Goal: Find specific page/section: Find specific page/section

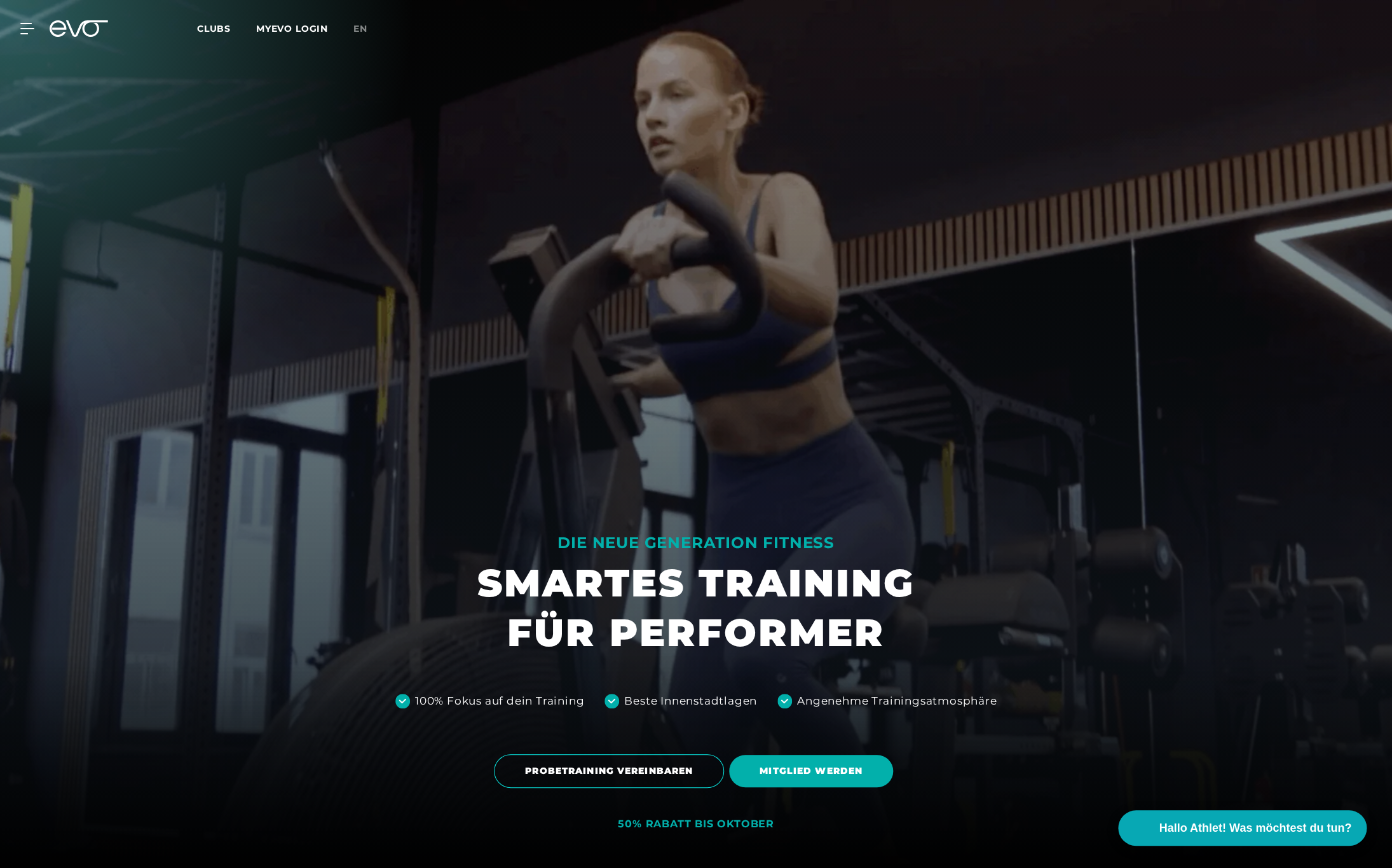
click at [209, 35] on div "Clubs MYEVO LOGIN" at bounding box center [275, 29] width 157 height 15
click at [210, 29] on span "Clubs" at bounding box center [214, 28] width 34 height 11
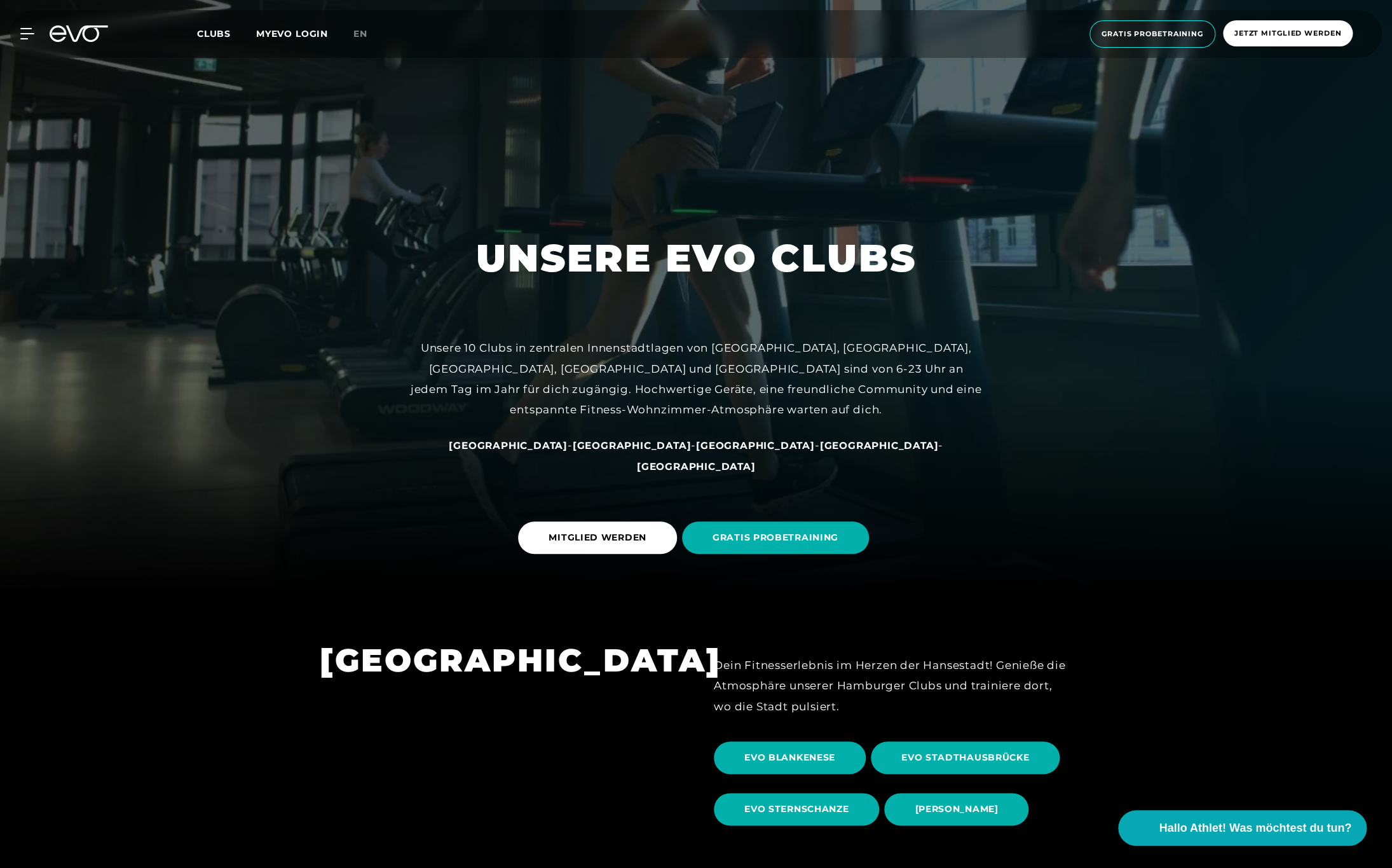
scroll to position [285, 0]
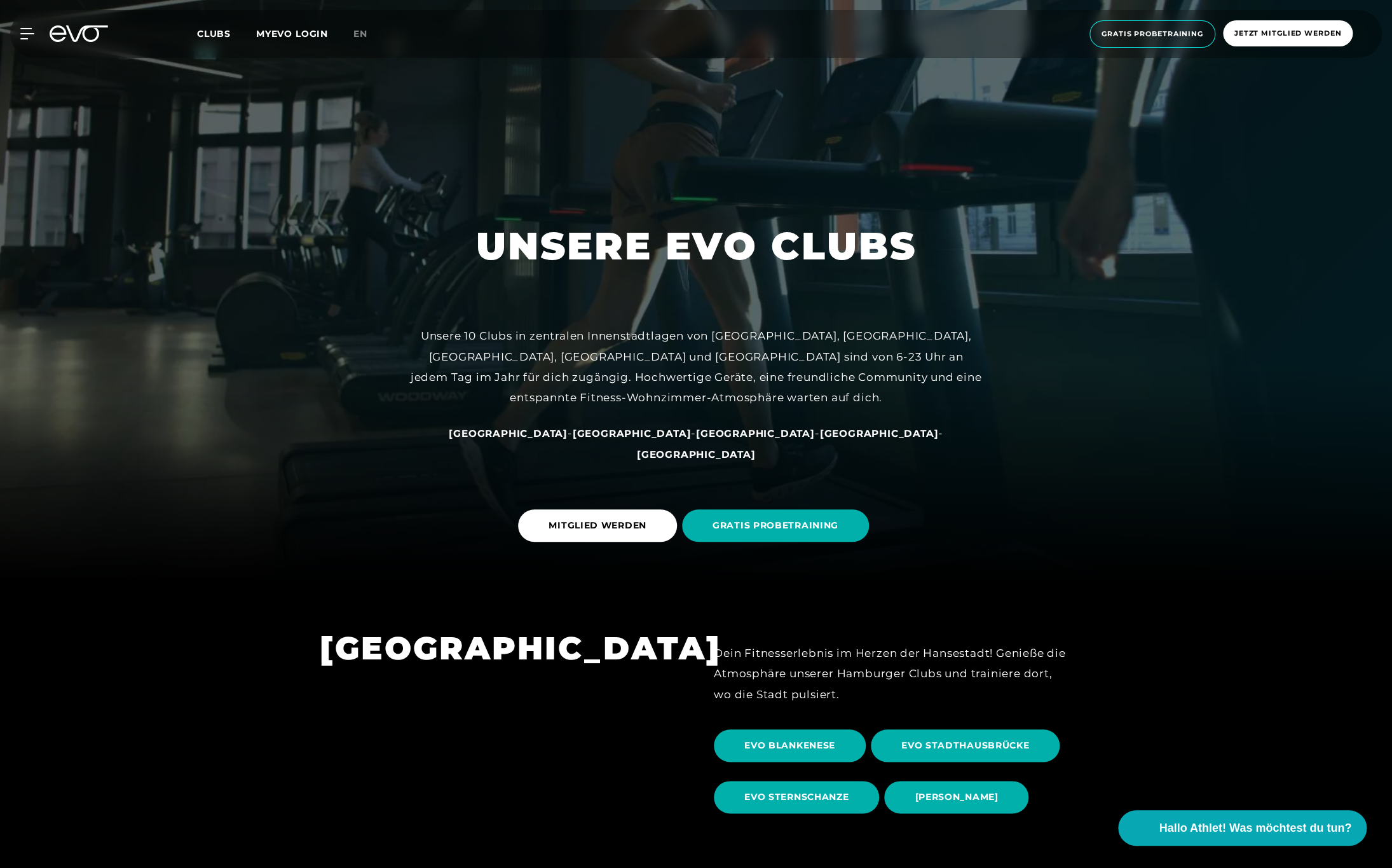
click at [696, 439] on span "[GEOGRAPHIC_DATA]" at bounding box center [755, 433] width 119 height 12
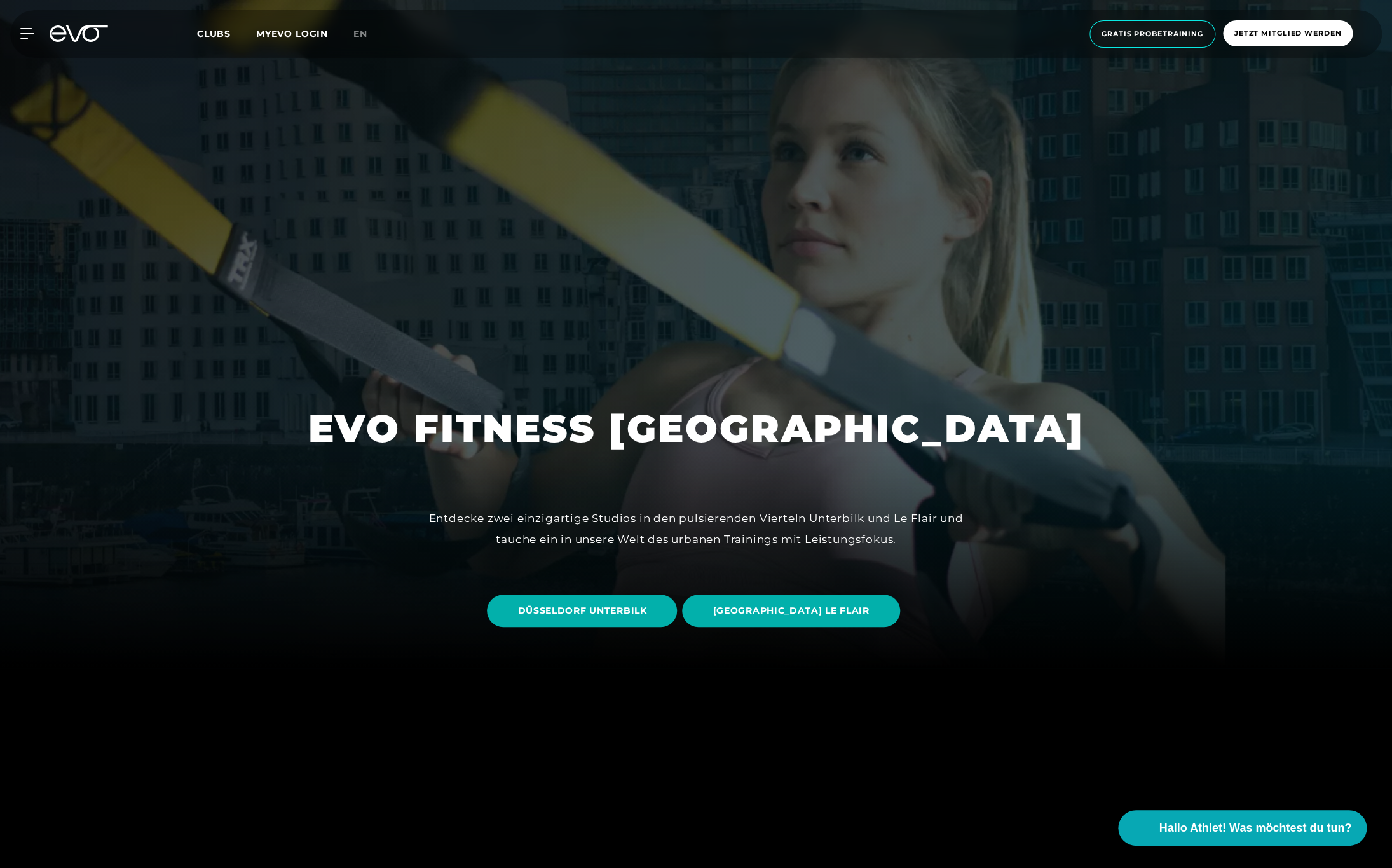
scroll to position [387, 0]
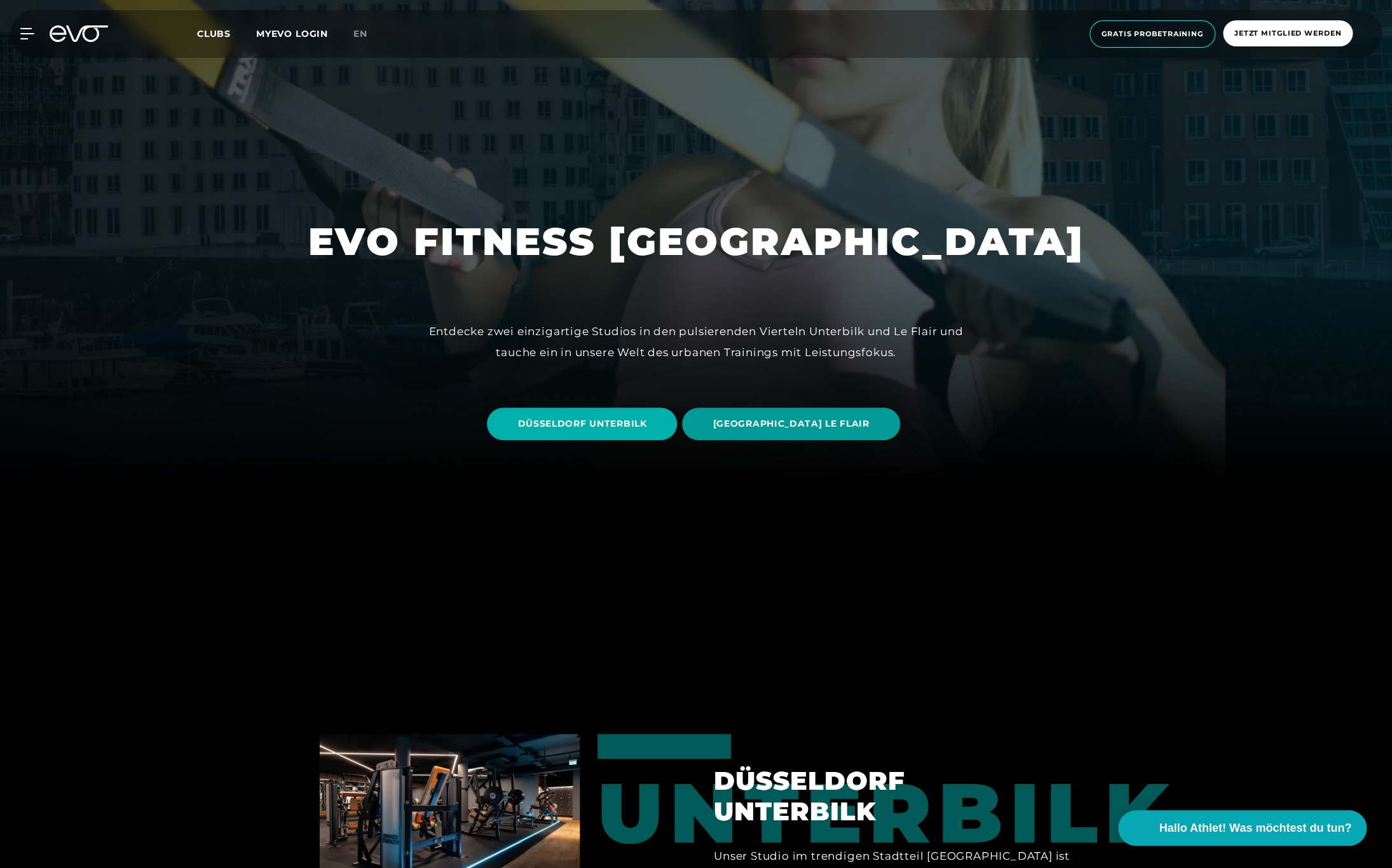
click at [733, 427] on span "[GEOGRAPHIC_DATA] LE FLAIR" at bounding box center [791, 423] width 217 height 33
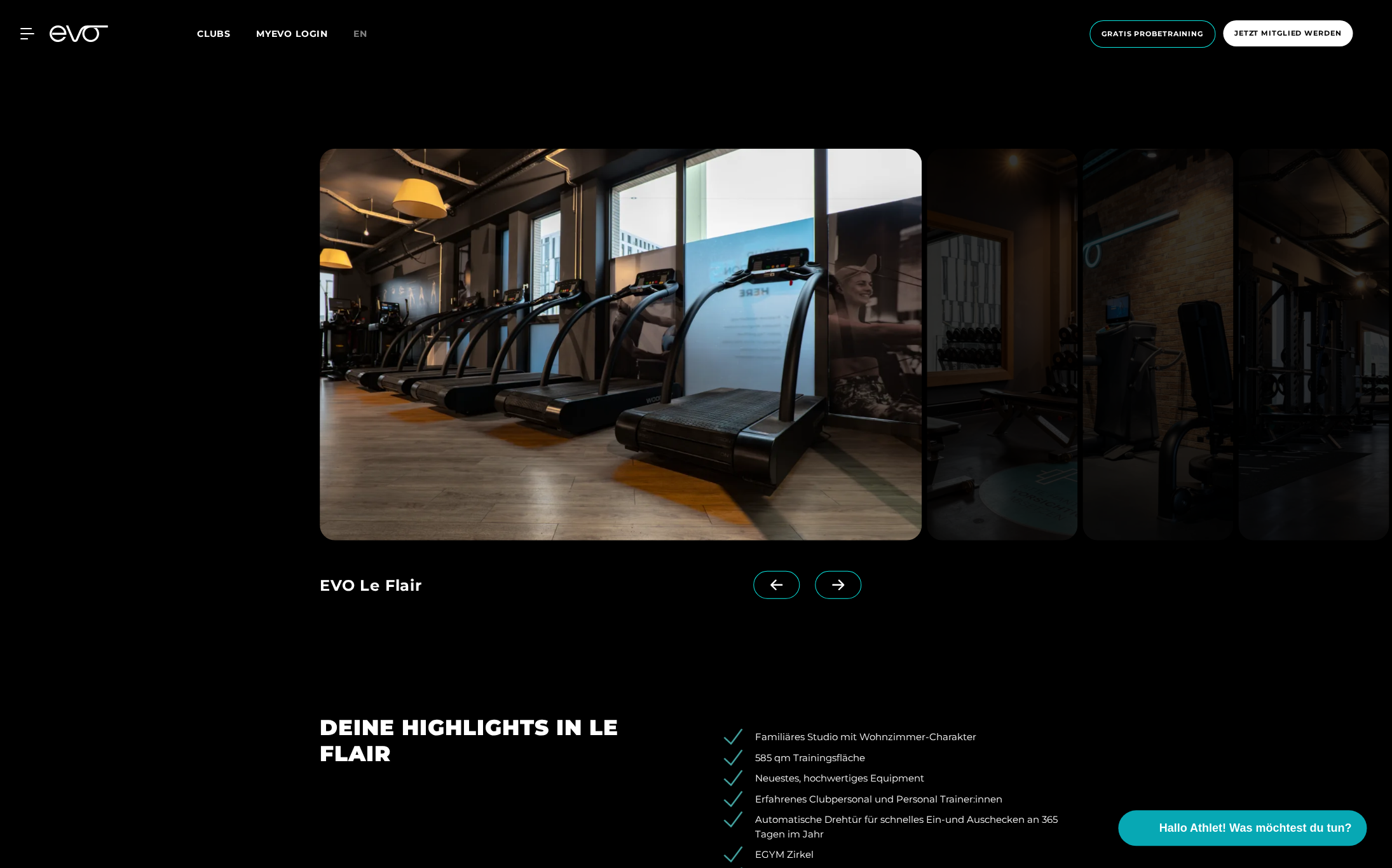
scroll to position [1831, 0]
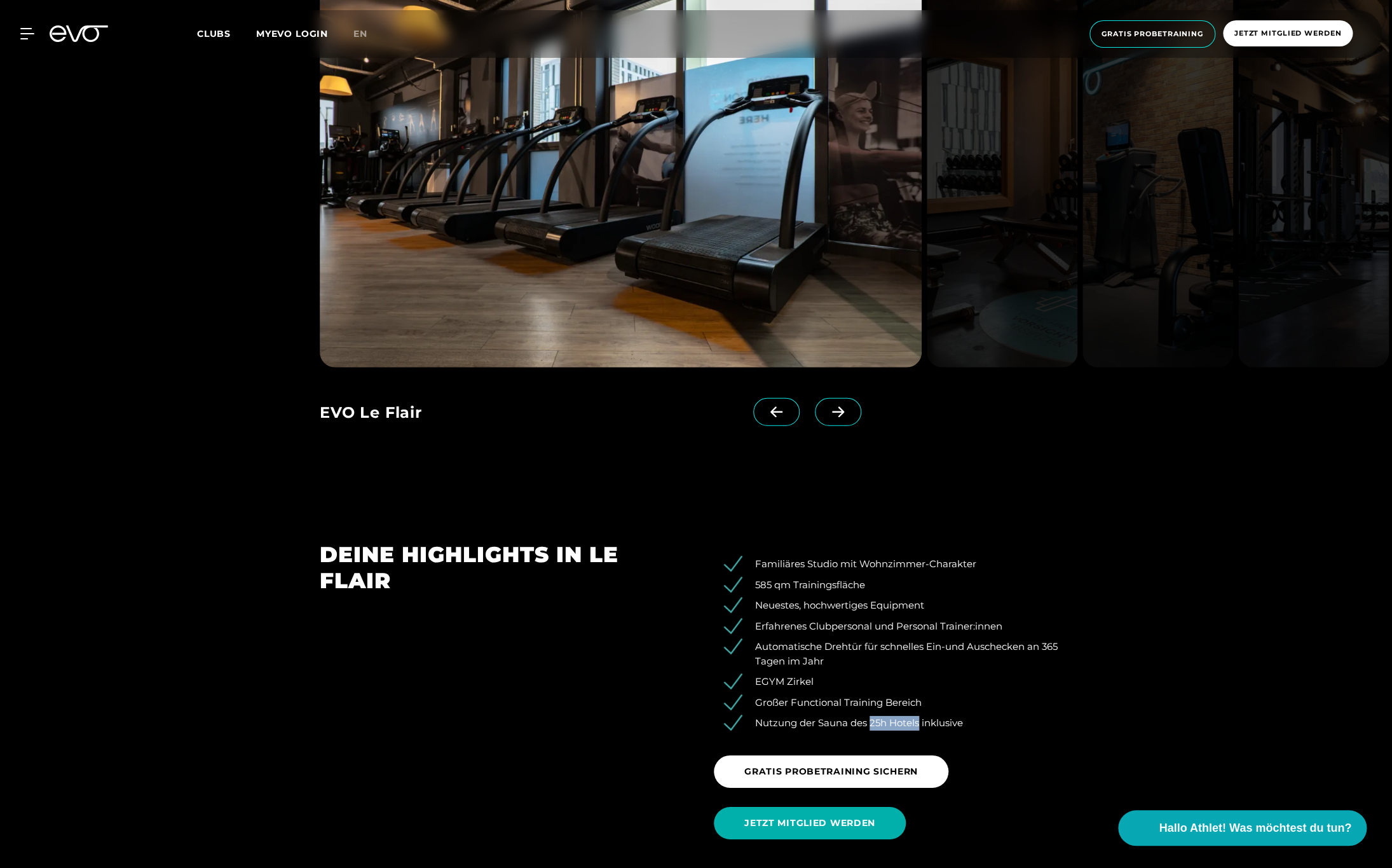
drag, startPoint x: 871, startPoint y: 724, endPoint x: 920, endPoint y: 722, distance: 49.0
click at [921, 722] on li "Nutzung der Sauna des 25h Hotels inklusive" at bounding box center [903, 723] width 339 height 15
copy li "25h Hotels"
